Goal: Find specific fact: Find specific fact

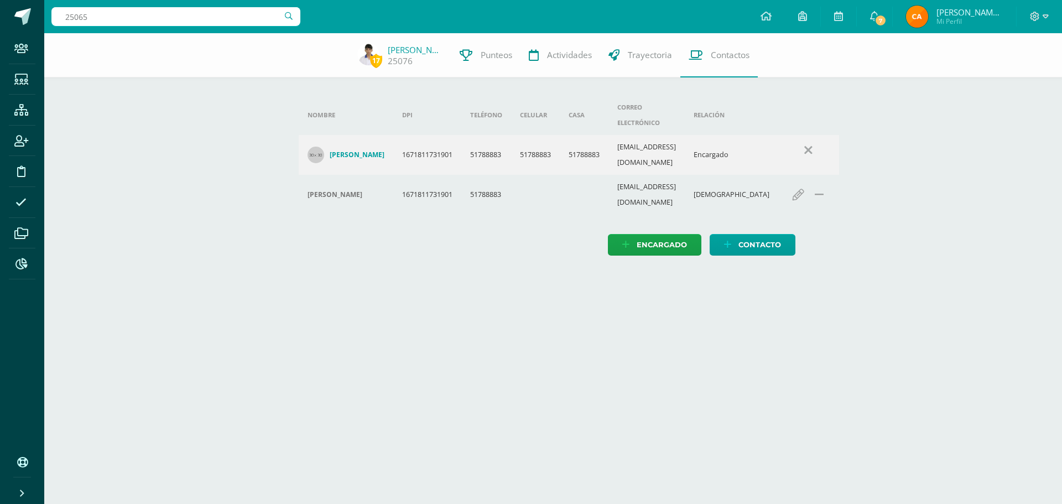
click at [170, 14] on input "25065" at bounding box center [175, 16] width 249 height 19
click at [103, 15] on input "25065" at bounding box center [175, 16] width 249 height 19
click at [137, 9] on input "25065" at bounding box center [175, 16] width 249 height 19
click at [20, 112] on icon at bounding box center [21, 110] width 14 height 11
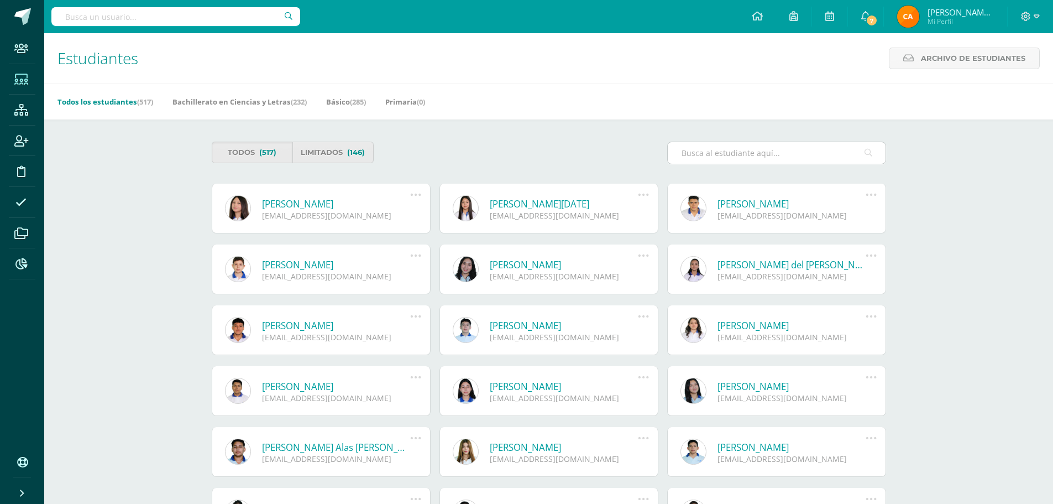
click at [761, 151] on input "text" at bounding box center [777, 153] width 218 height 22
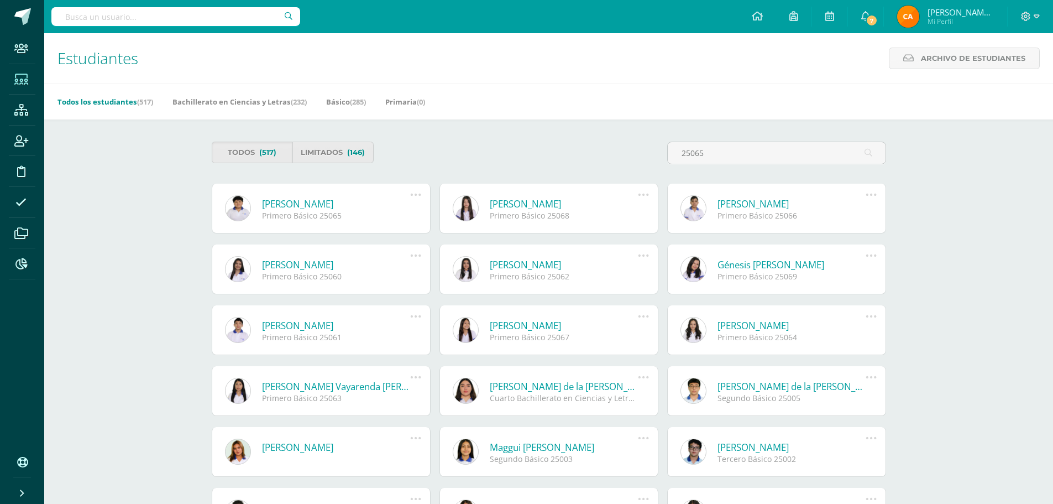
type input "25065"
click at [411, 195] on icon at bounding box center [416, 195] width 12 height 12
click at [301, 205] on link "Christopher José Chirinos Rivera" at bounding box center [336, 203] width 149 height 13
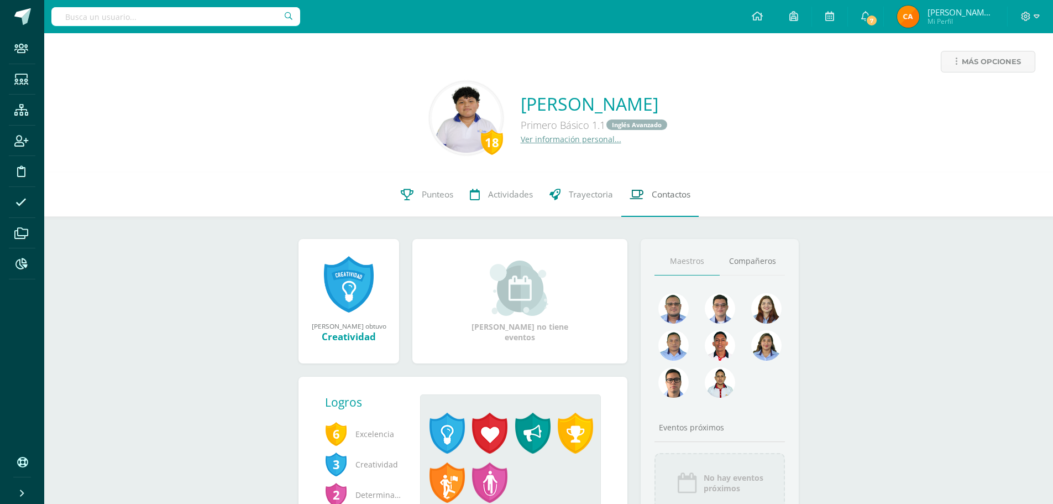
click at [656, 191] on span "Contactos" at bounding box center [671, 195] width 39 height 12
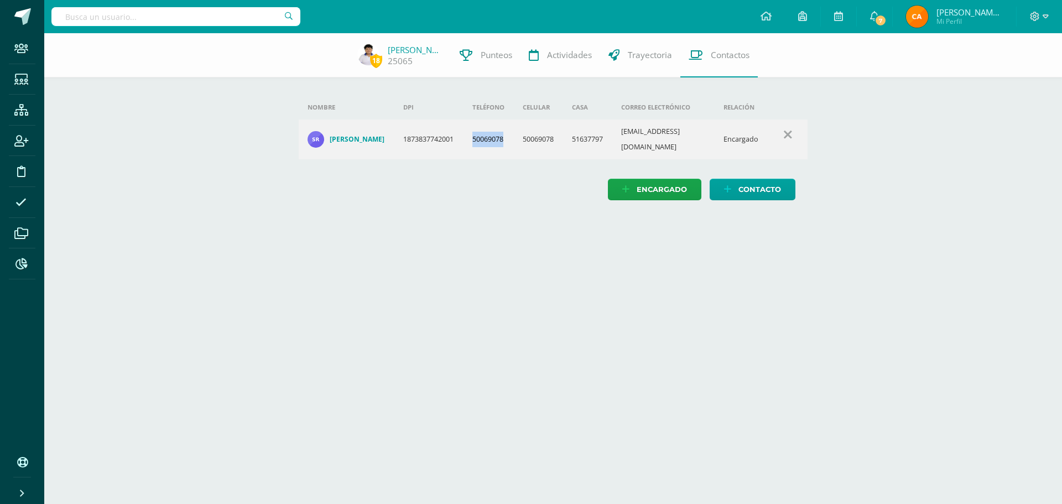
drag, startPoint x: 477, startPoint y: 136, endPoint x: 514, endPoint y: 139, distance: 36.6
click at [514, 139] on td "50069078" at bounding box center [488, 139] width 50 height 40
copy td "50069078"
